Goal: Register for event/course

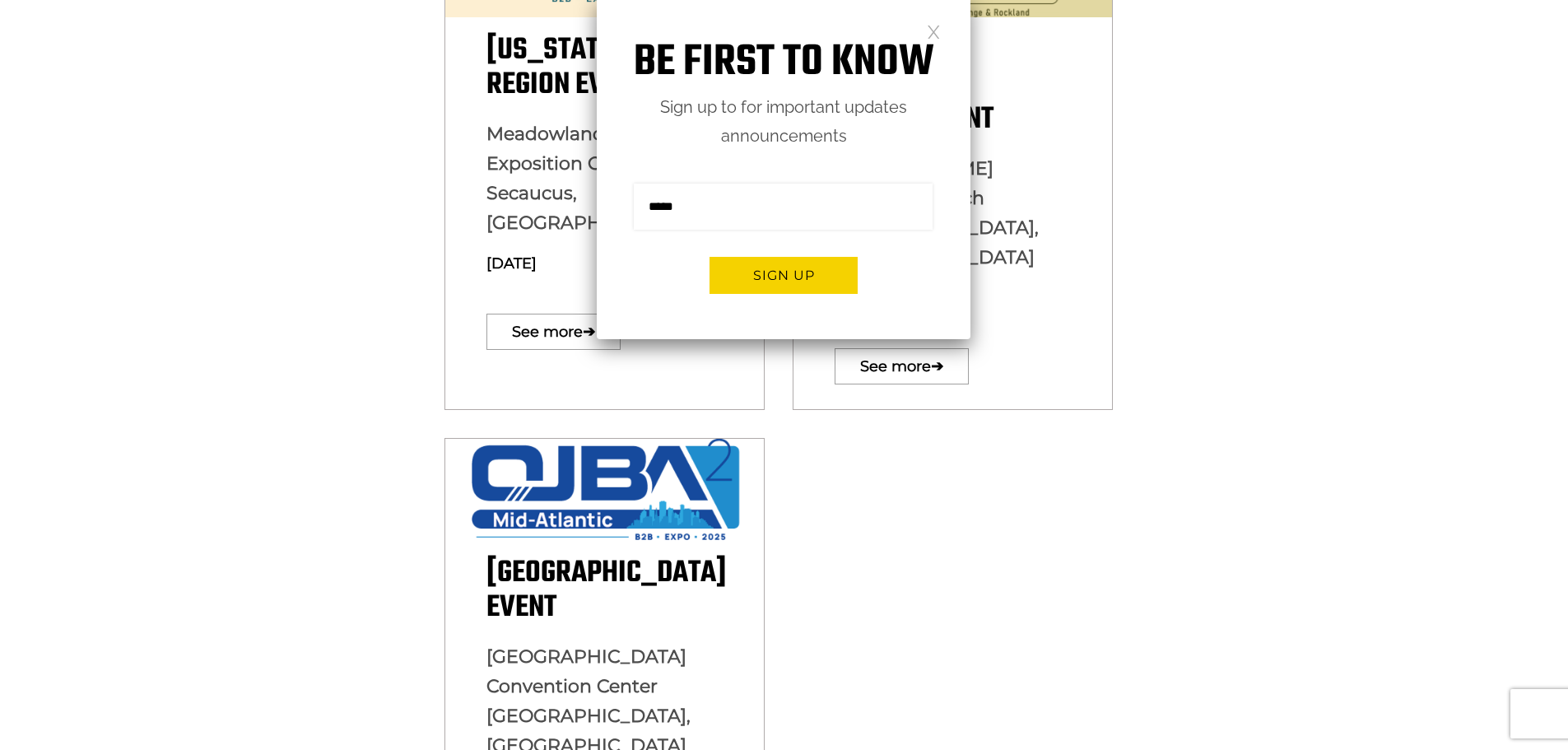
scroll to position [659, 0]
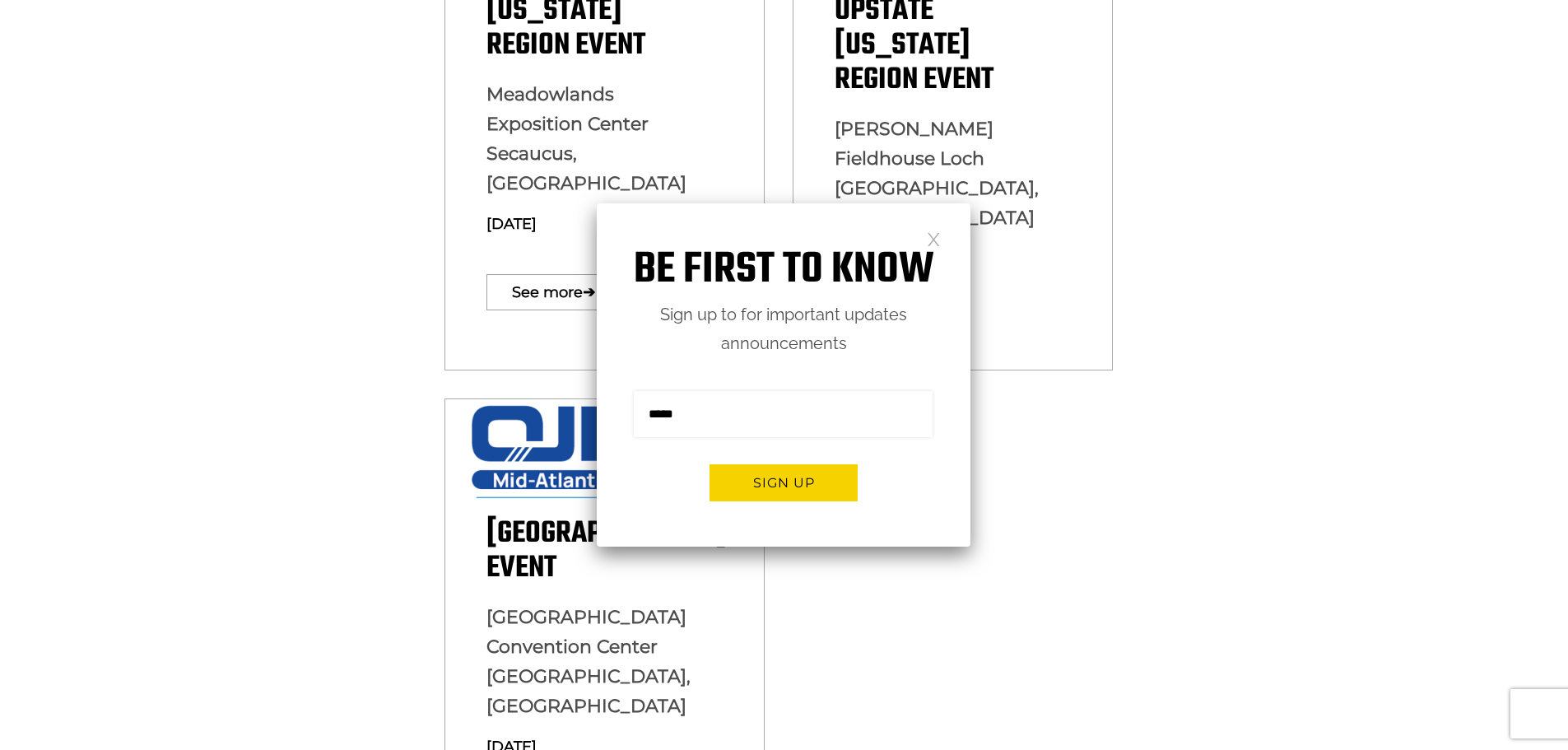
click at [933, 240] on link at bounding box center [933, 238] width 14 height 14
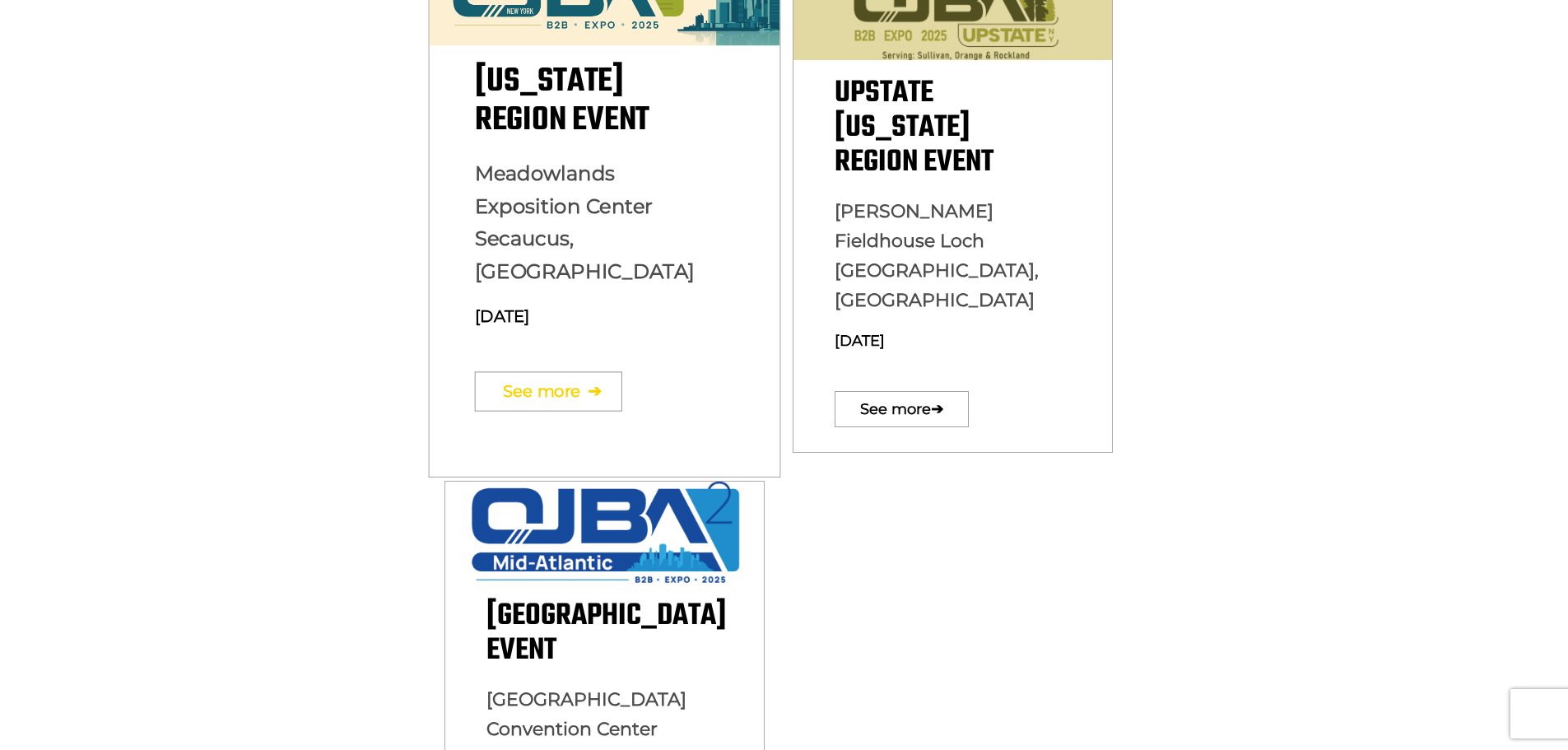
scroll to position [0, 0]
click at [515, 371] on link "See more ➔" at bounding box center [548, 390] width 148 height 39
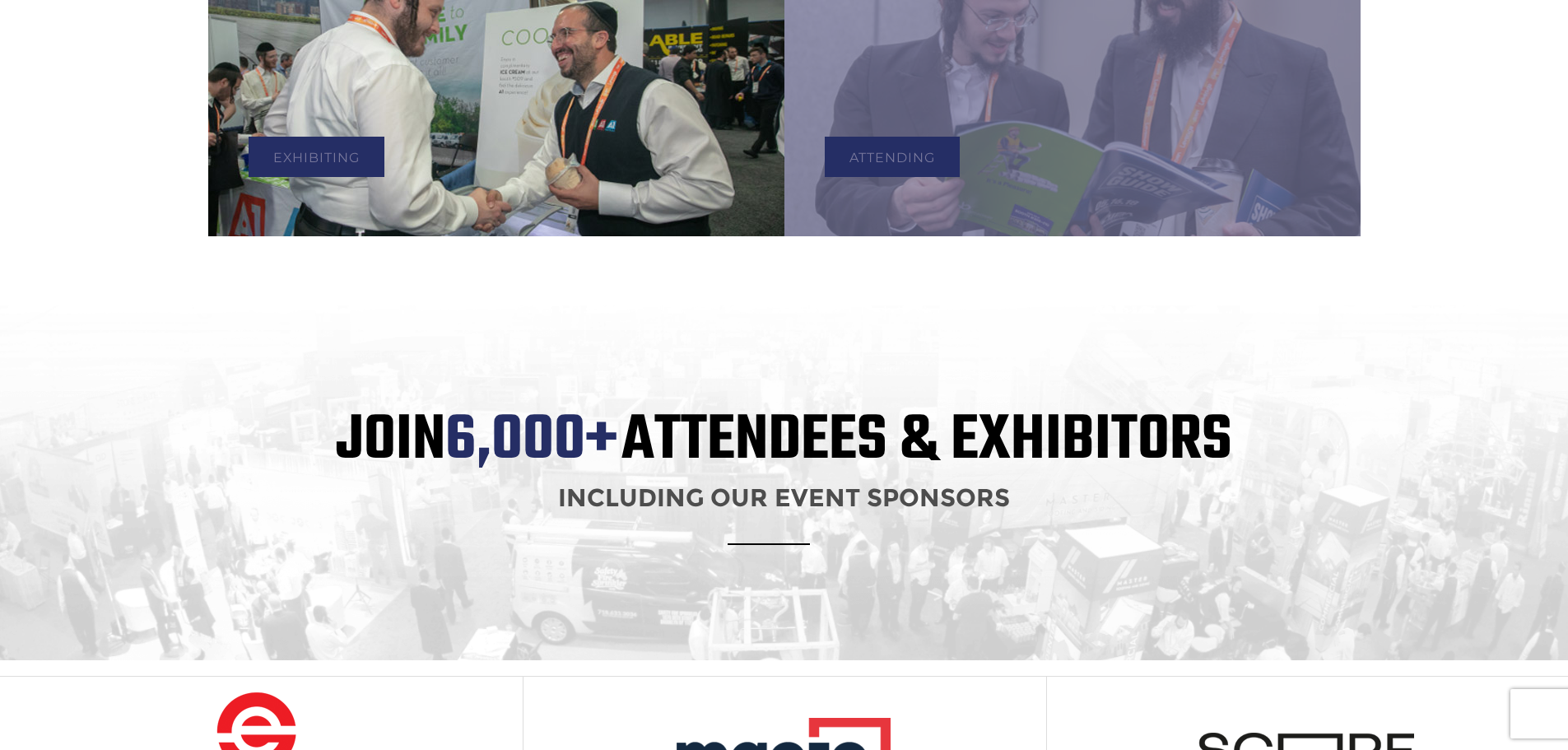
scroll to position [1235, 0]
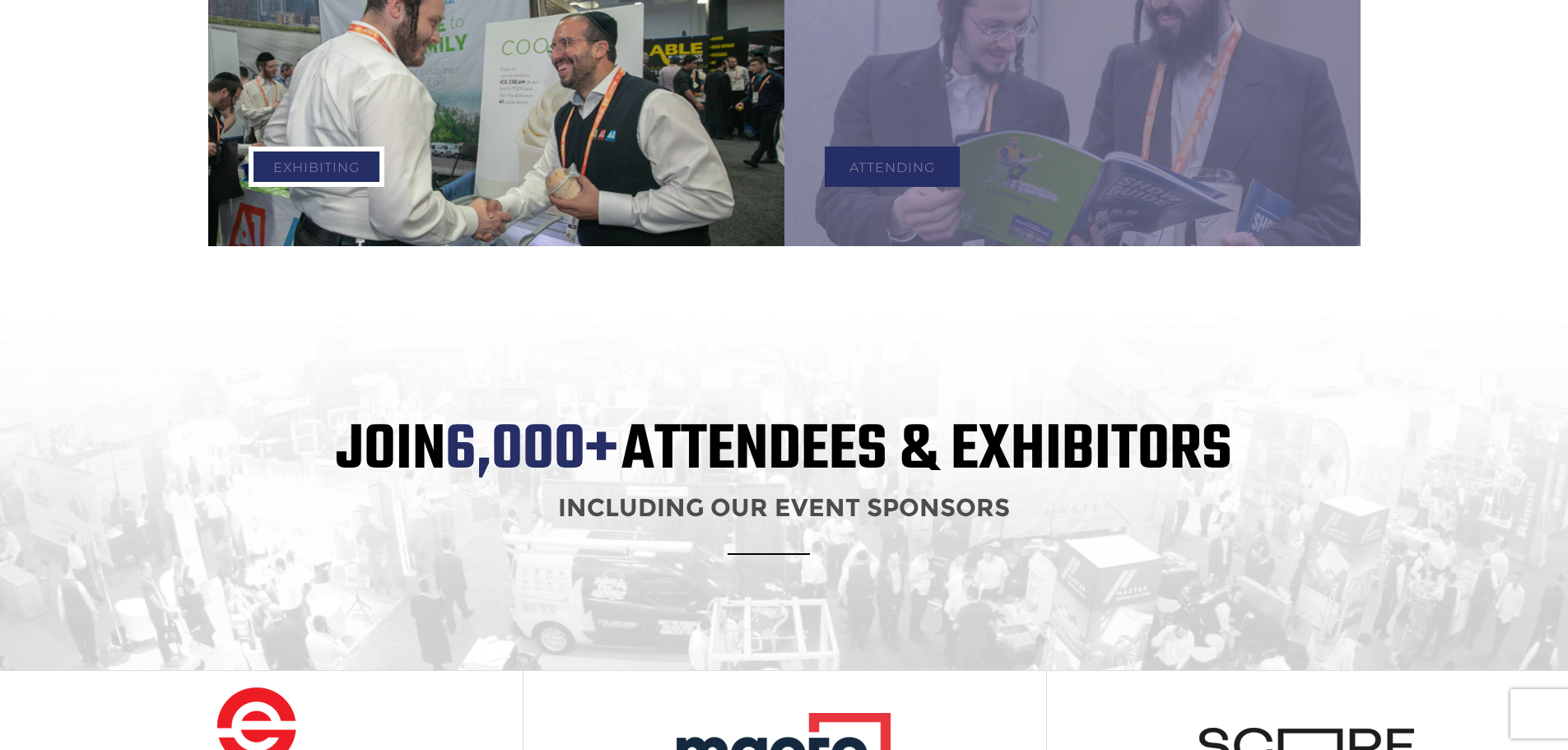
click at [337, 147] on link "Exhibiting" at bounding box center [316, 167] width 136 height 40
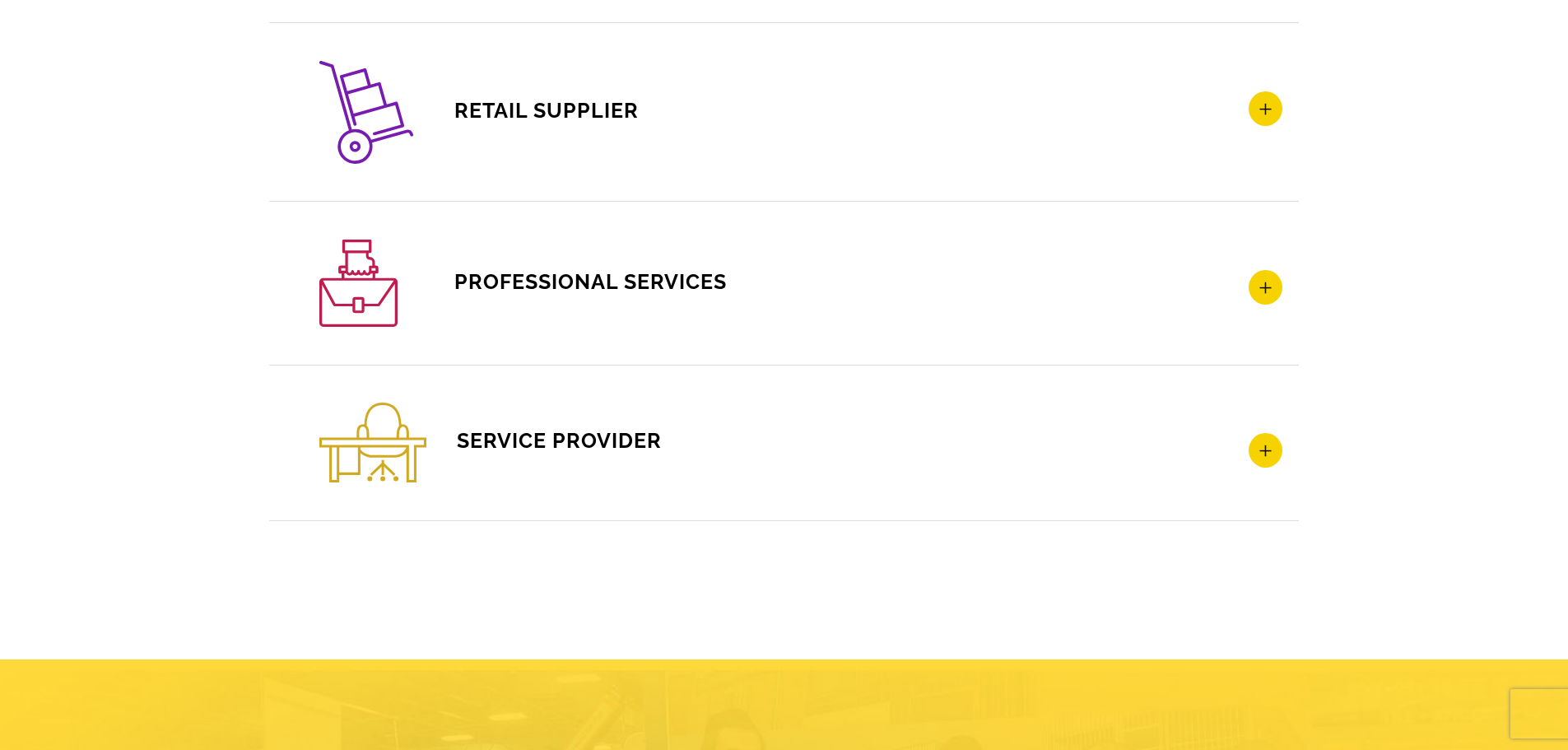
scroll to position [2716, 0]
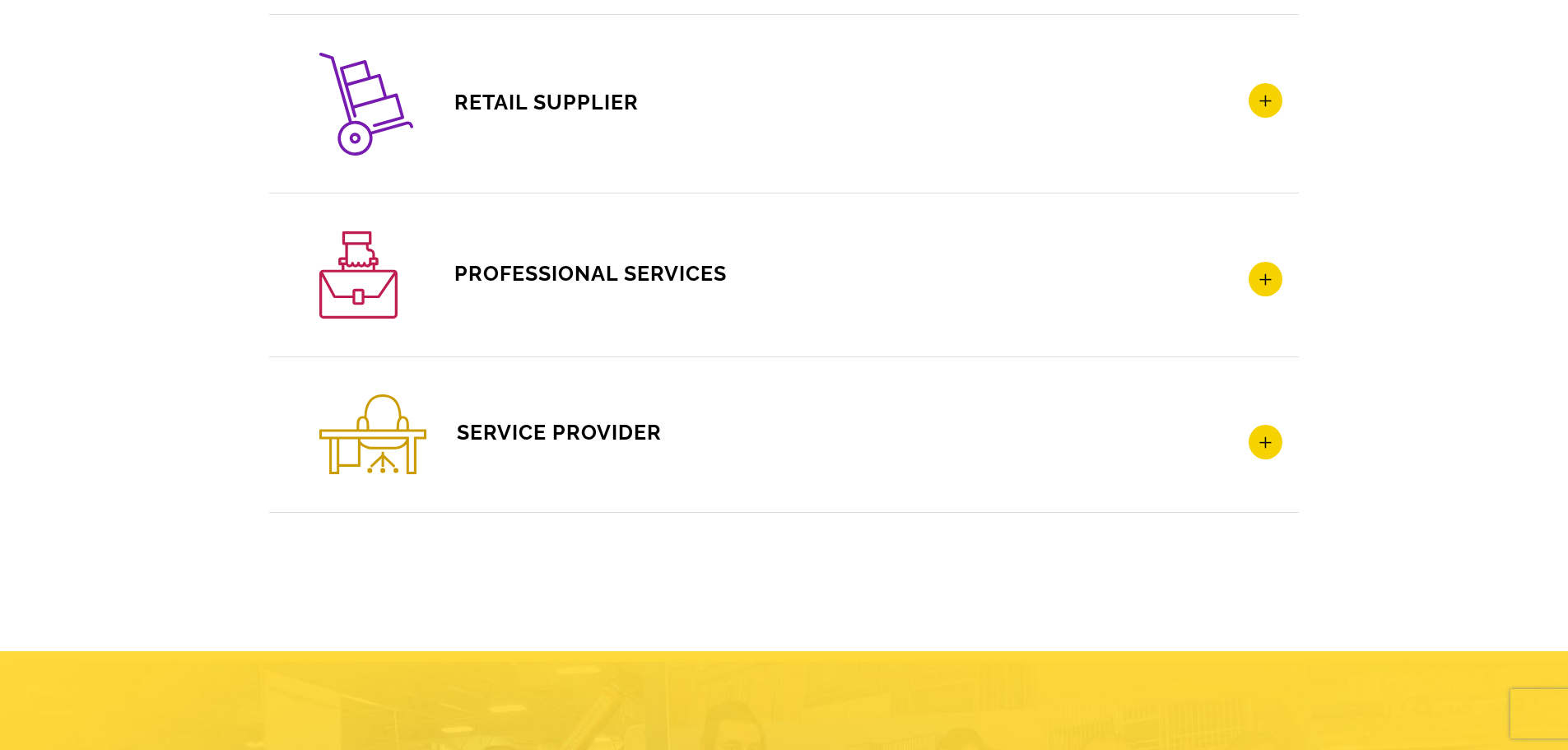
click at [397, 428] on img at bounding box center [372, 435] width 107 height 80
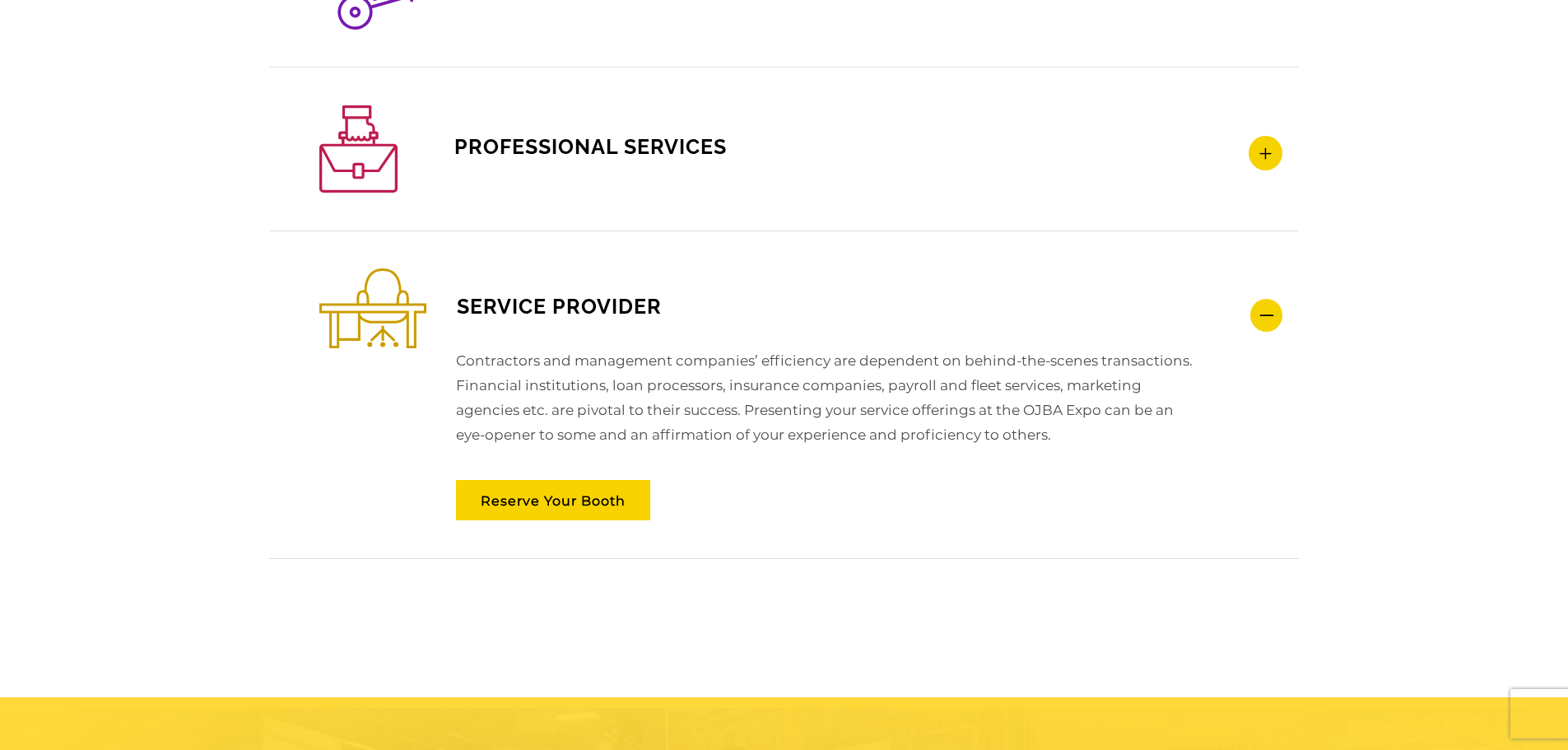
scroll to position [2709, 0]
